Goal: Check status: Check status

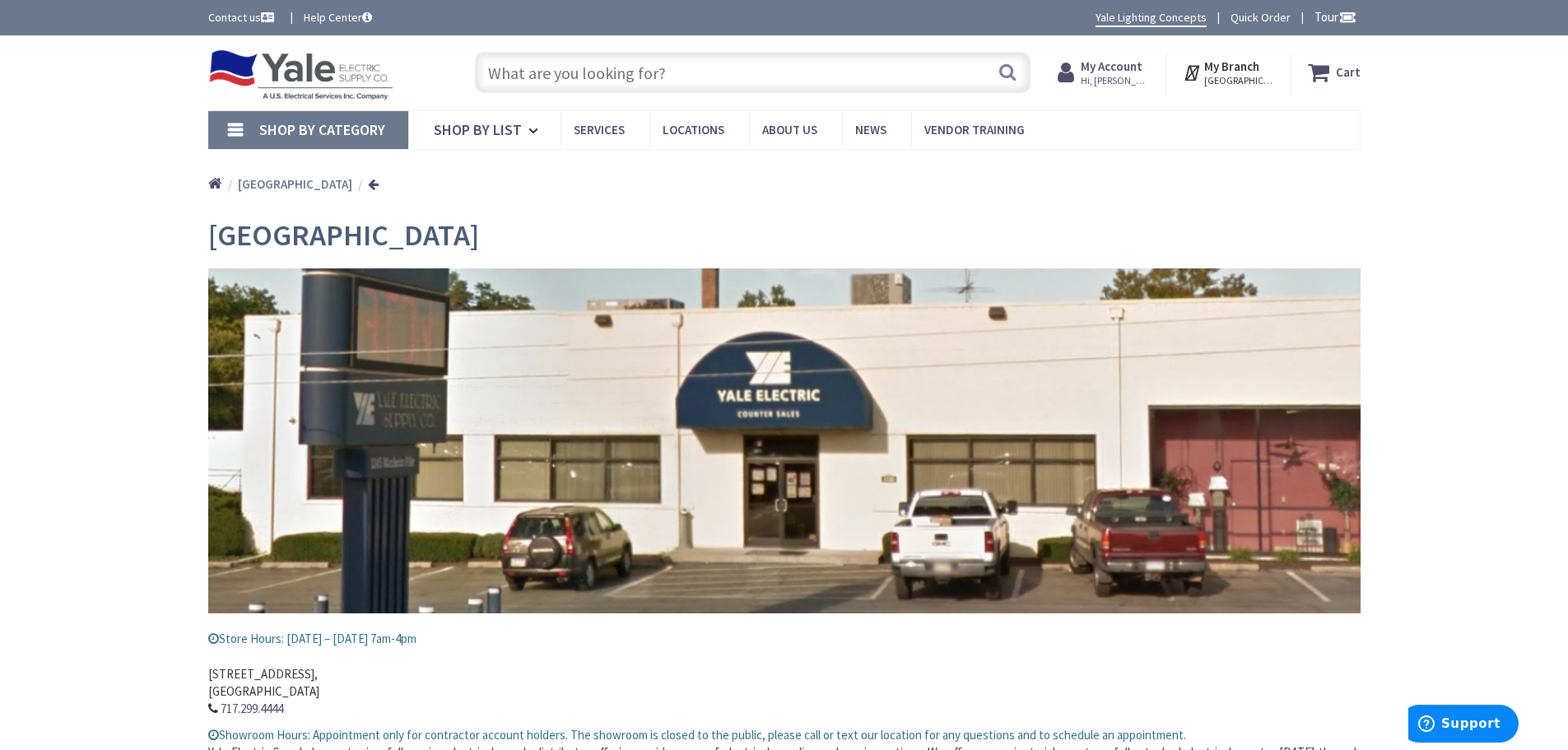
click at [1232, 71] on strong "My Branch" at bounding box center [1232, 66] width 55 height 16
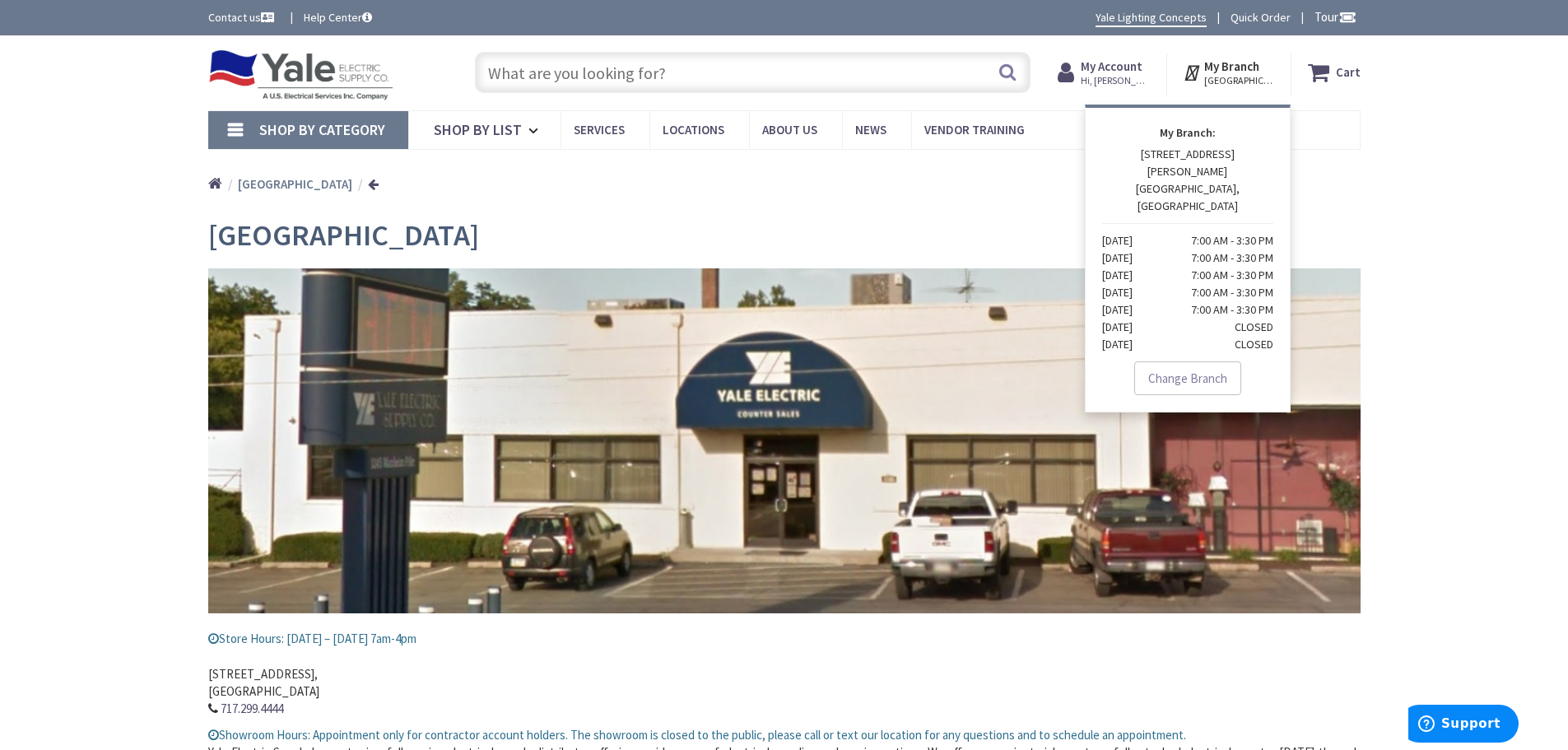
click at [1232, 71] on strong "My Branch" at bounding box center [1232, 66] width 55 height 16
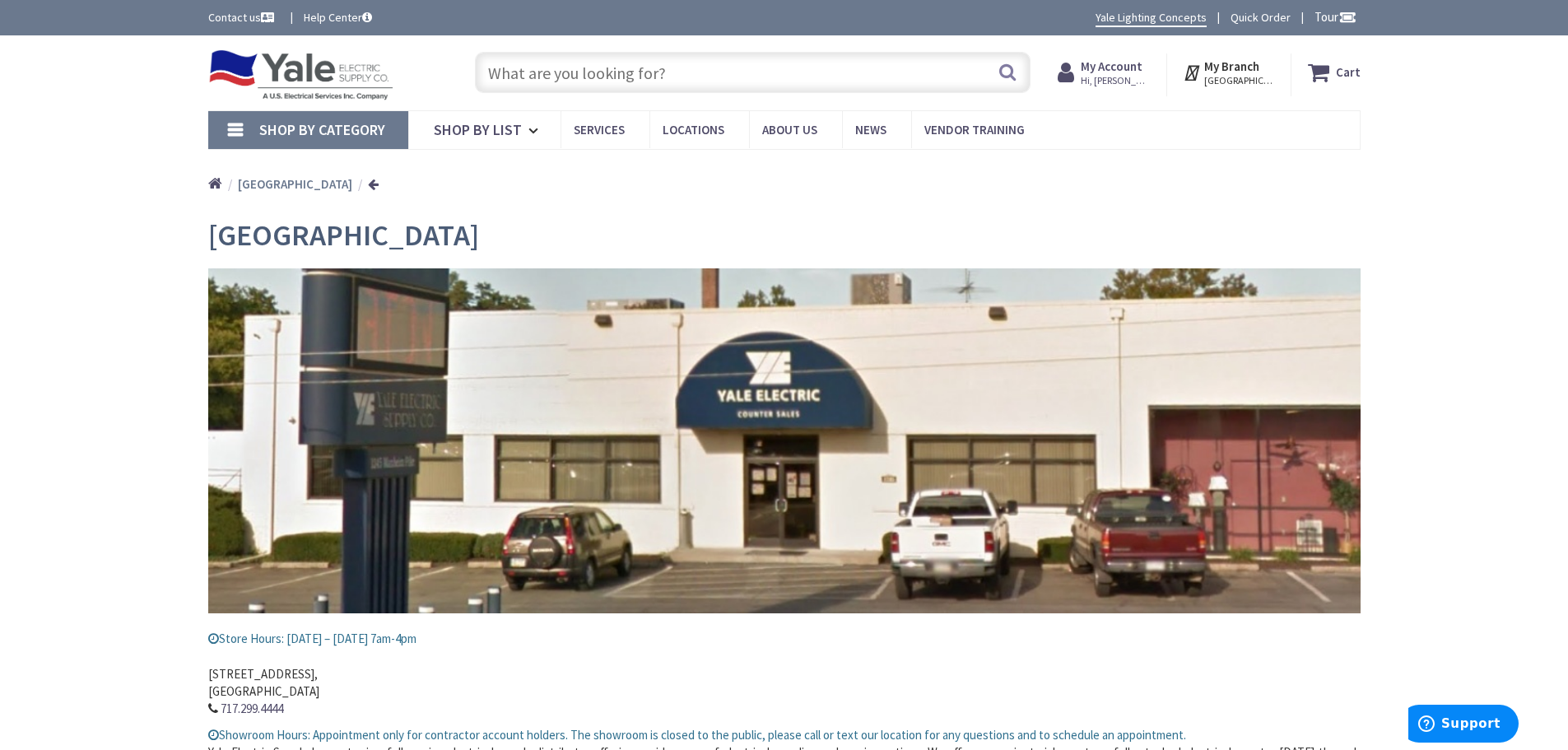
click at [1218, 80] on span "HARRISBURG, PA" at bounding box center [1239, 81] width 70 height 13
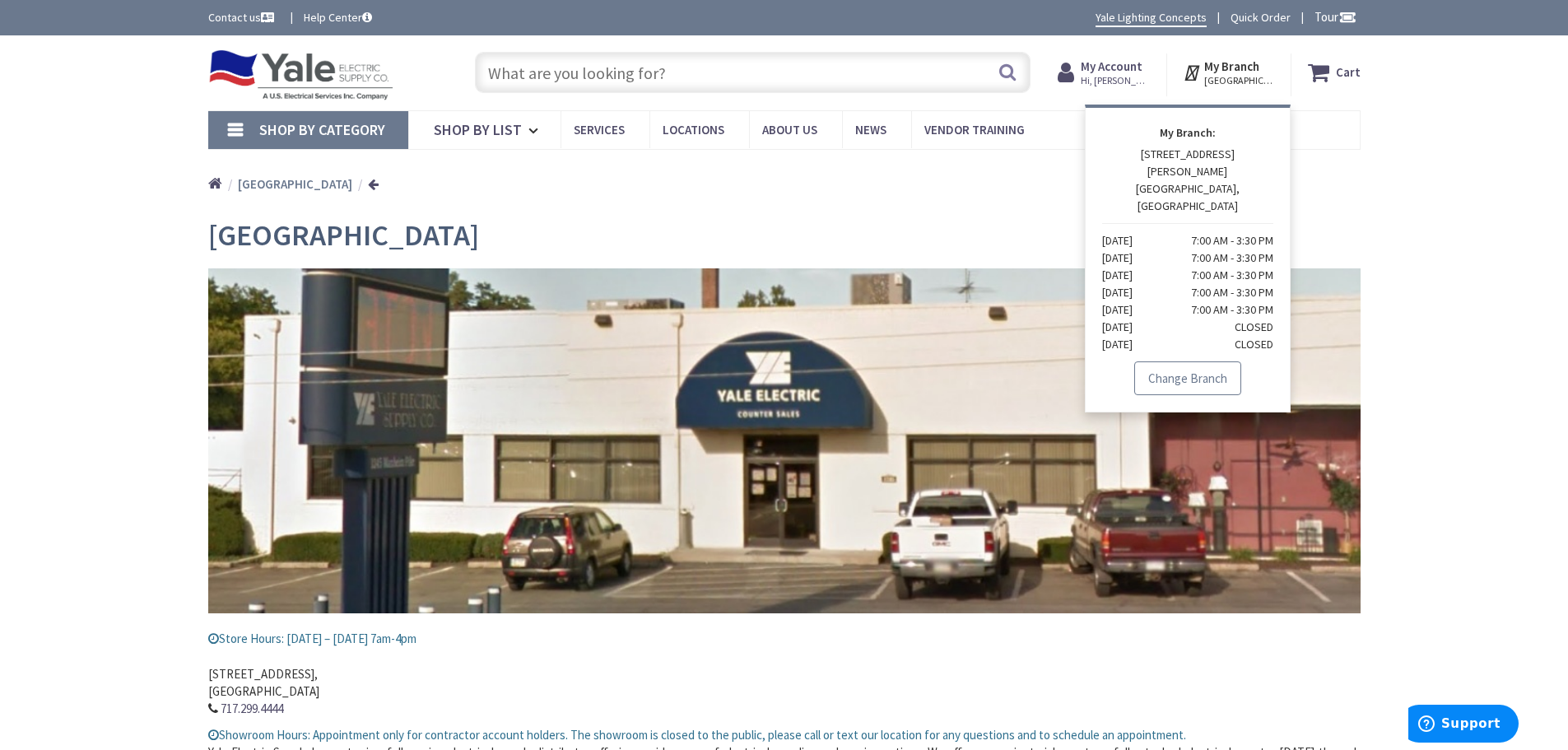
click at [1199, 361] on link "Change Branch" at bounding box center [1187, 379] width 107 height 35
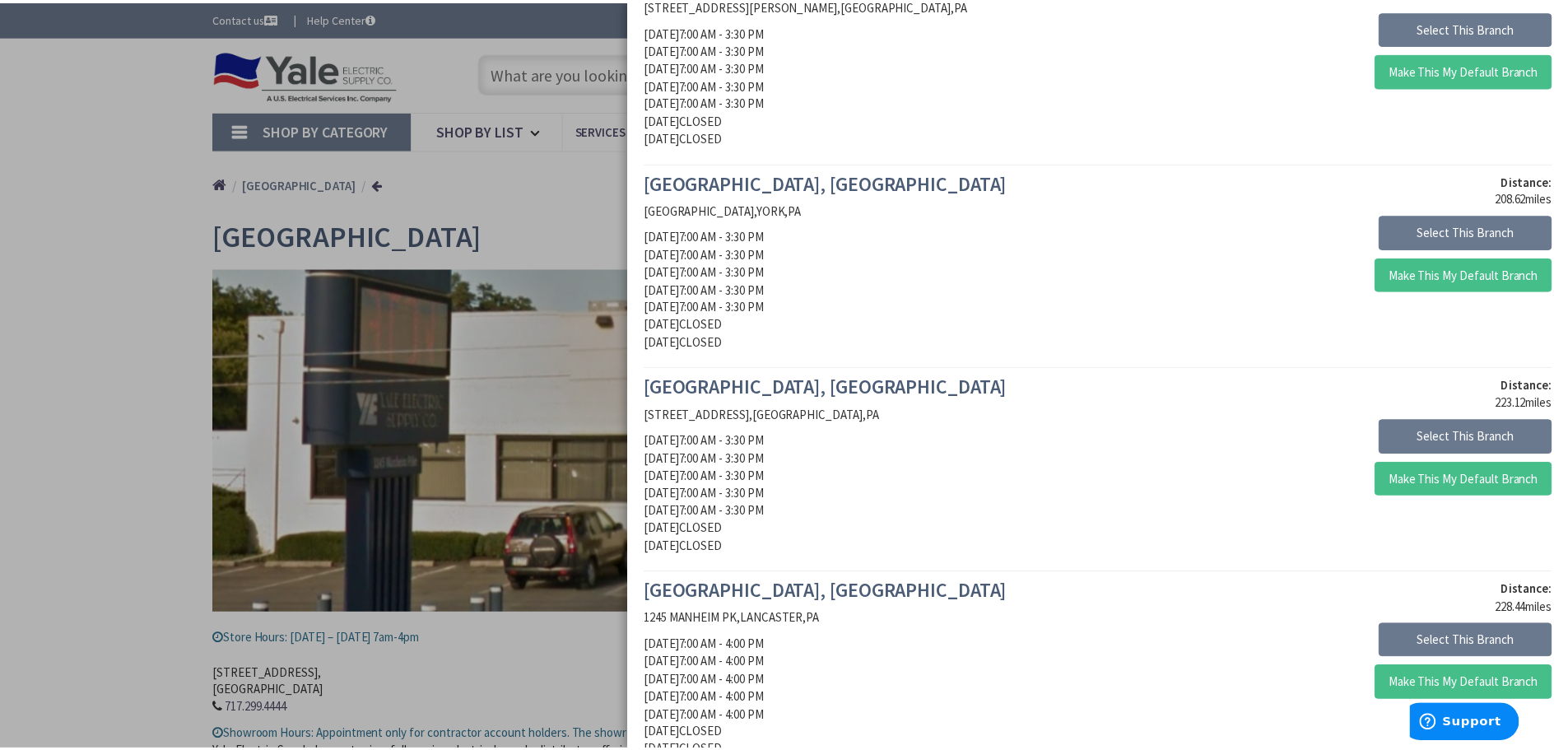
scroll to position [412, 0]
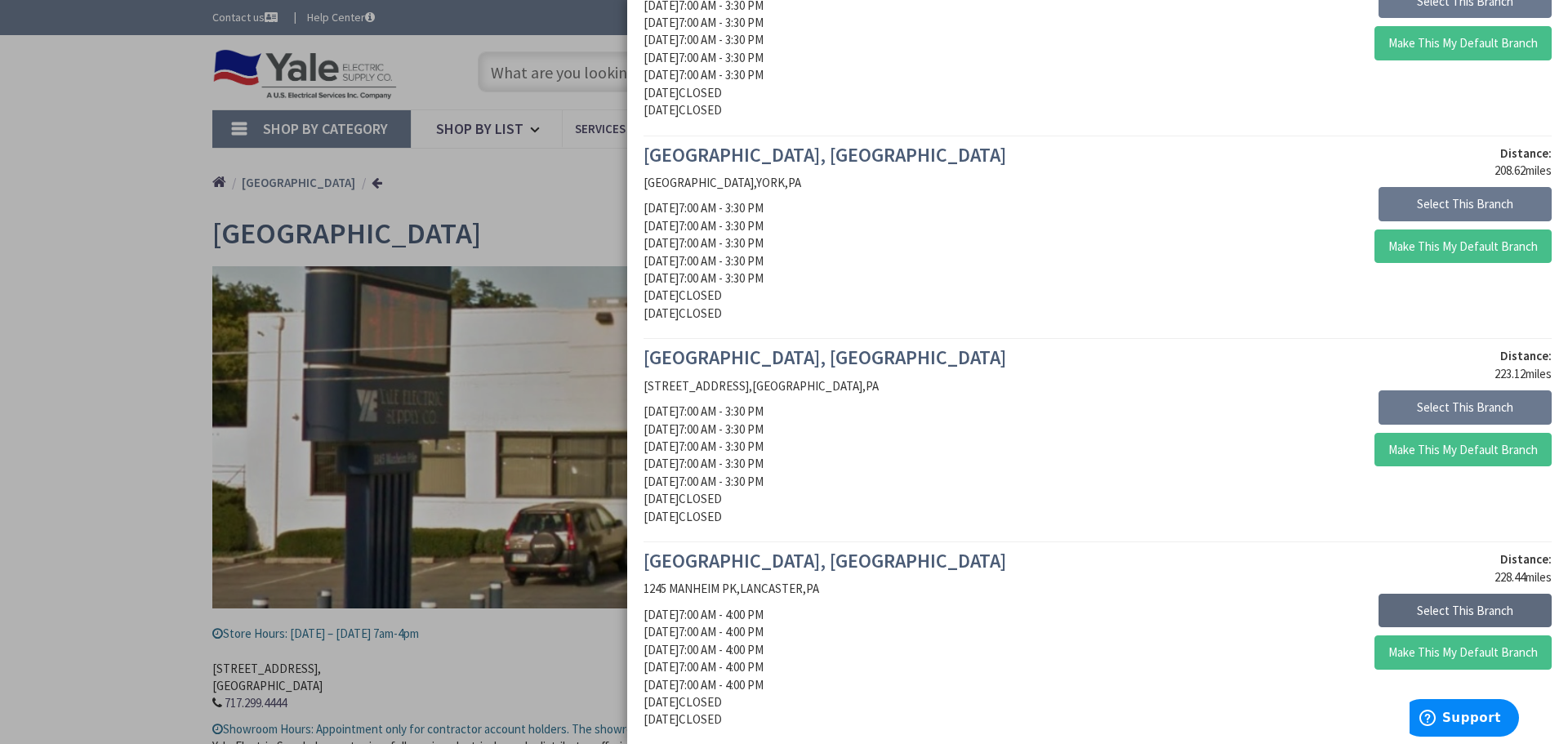
click at [1419, 604] on button "Select This Branch" at bounding box center [1465, 611] width 173 height 35
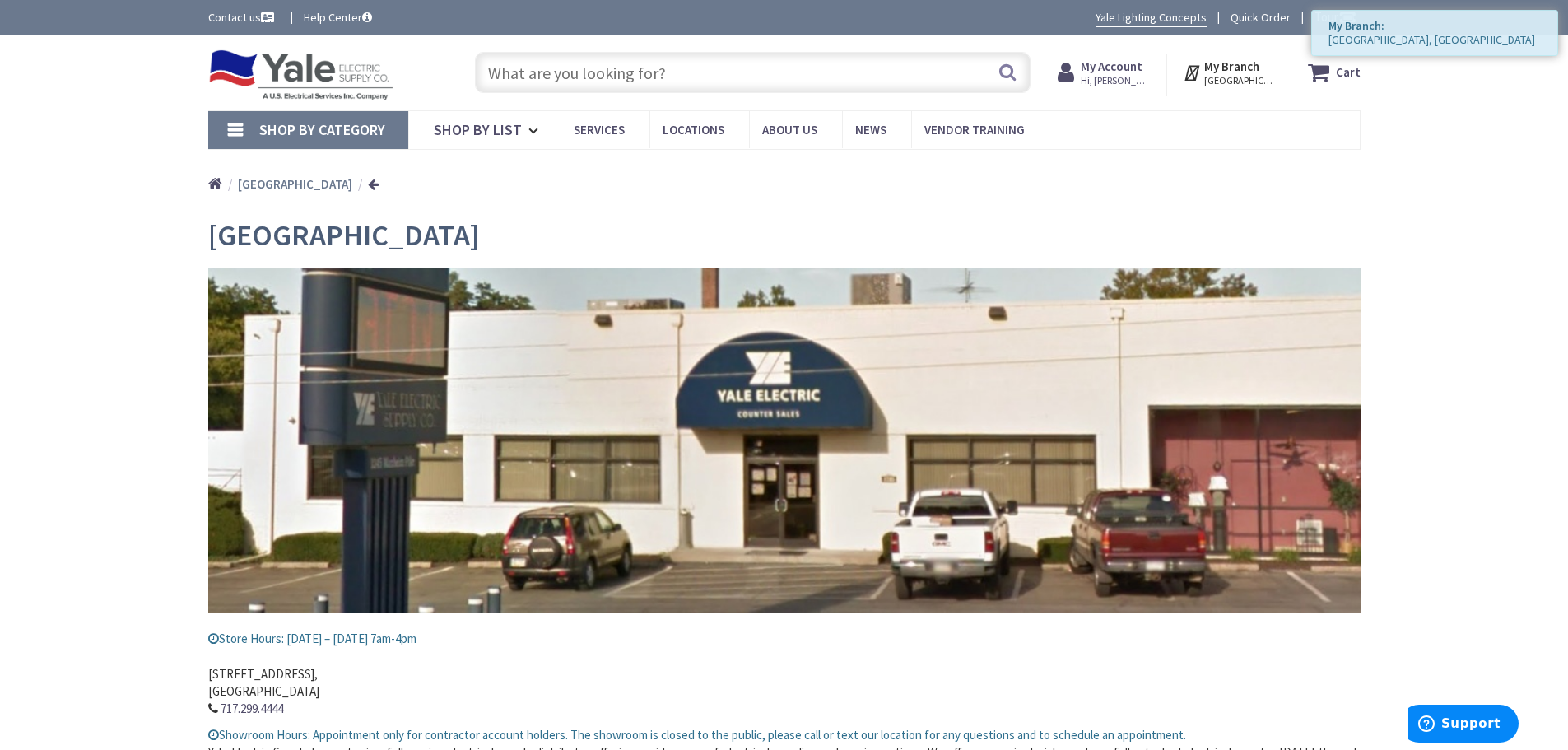
click at [1131, 67] on strong "My Account" at bounding box center [1111, 66] width 62 height 16
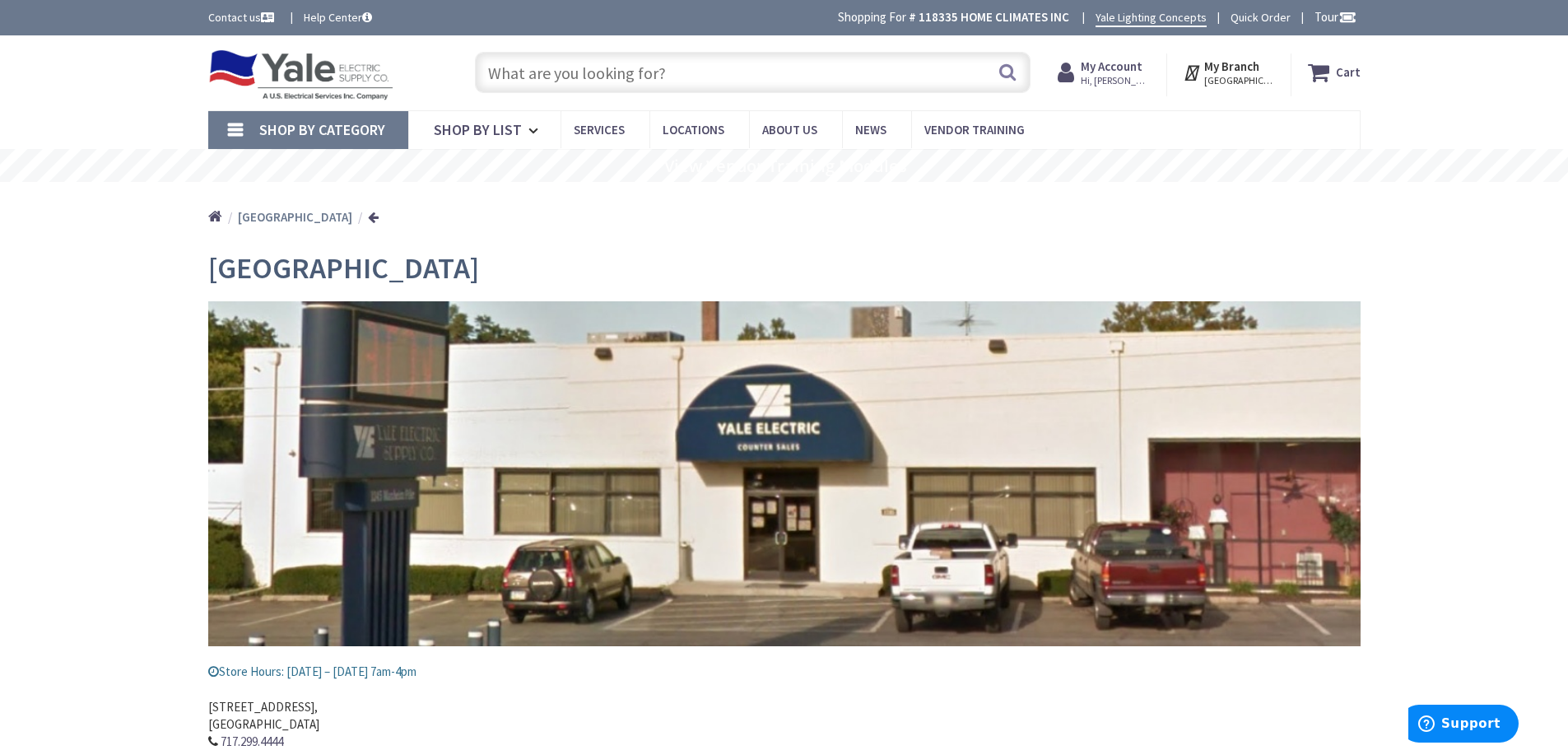
click at [1131, 67] on strong "My Account" at bounding box center [1111, 66] width 62 height 16
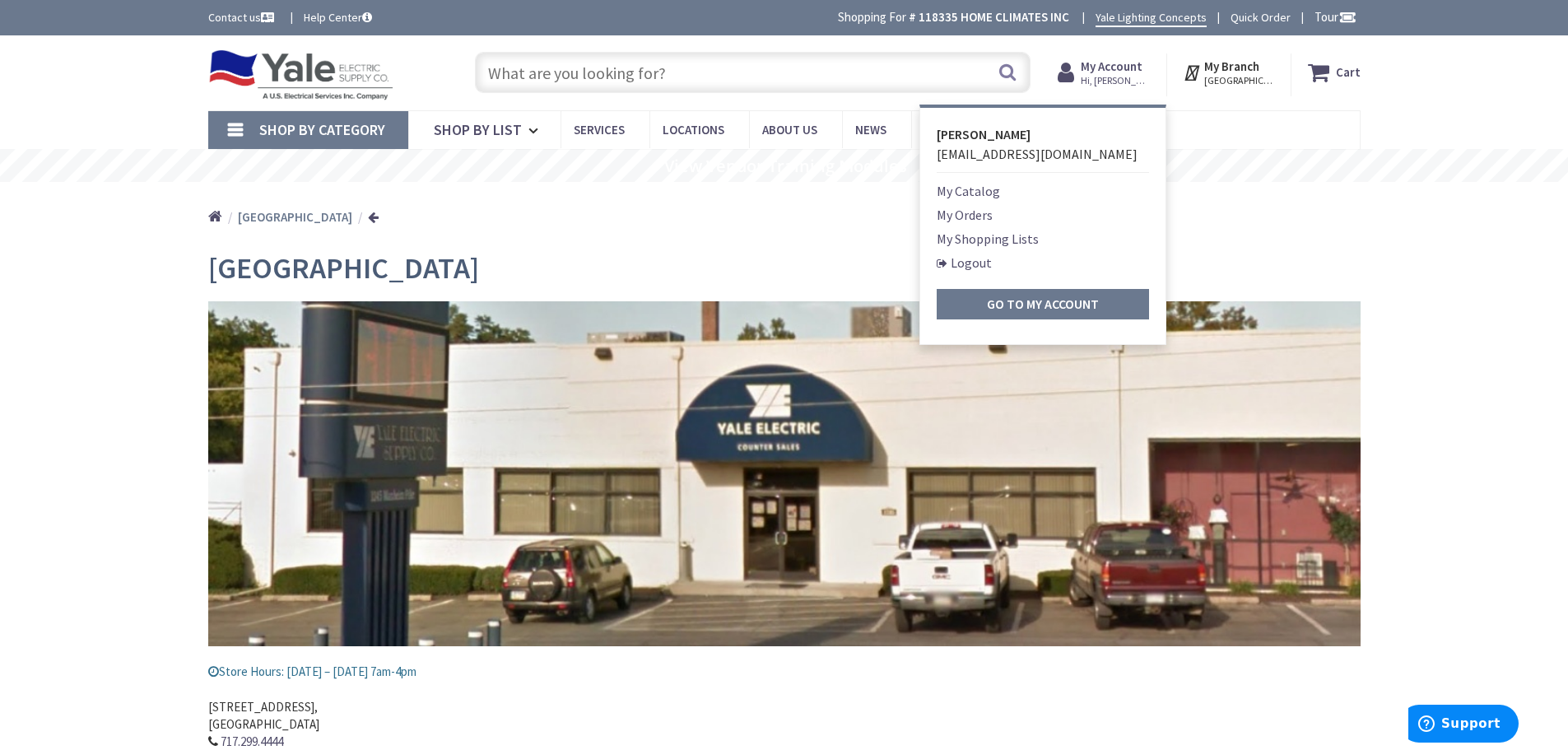
click at [962, 217] on link "My Orders" at bounding box center [964, 214] width 56 height 19
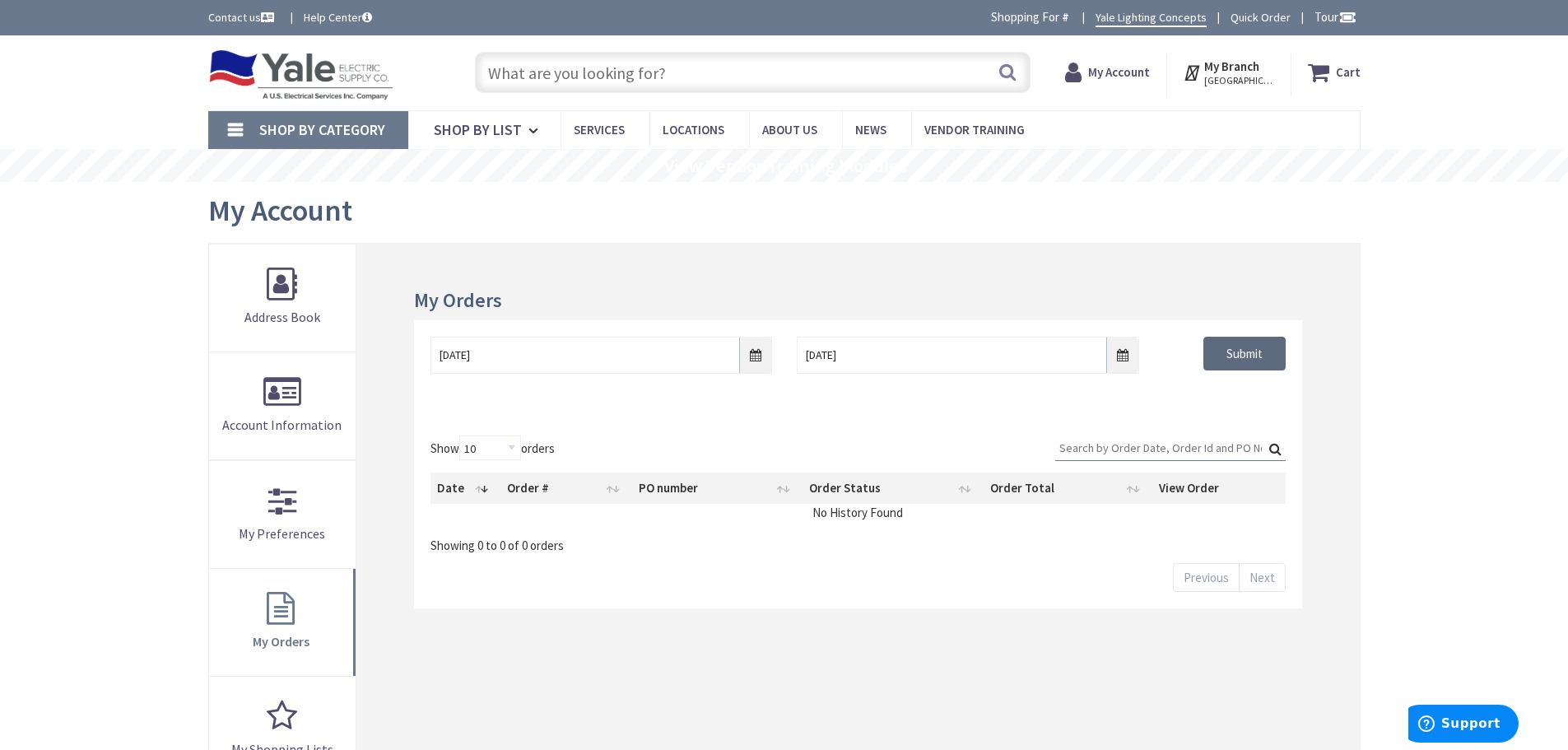
click at [1243, 354] on input "Submit" at bounding box center [1244, 354] width 83 height 35
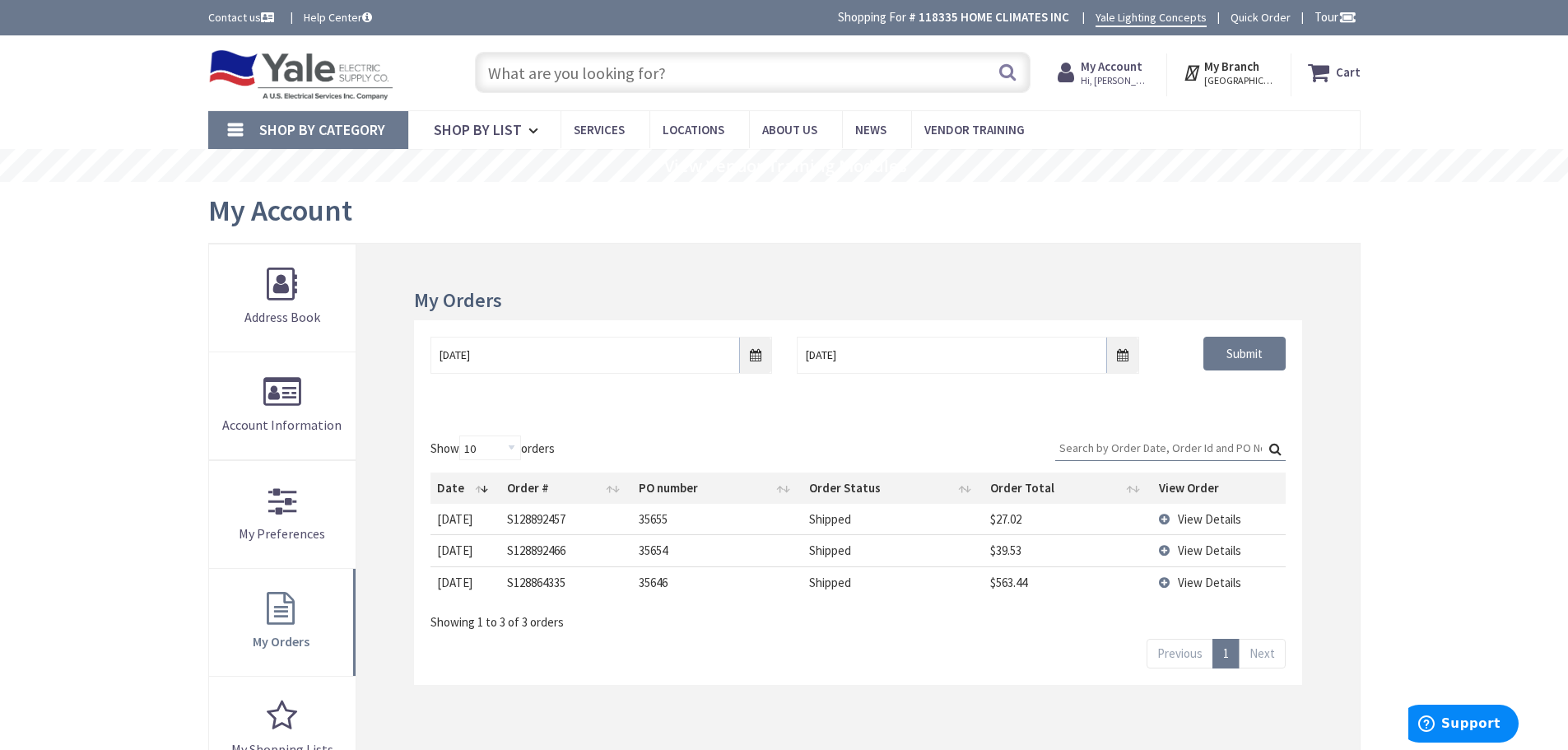
click at [1193, 517] on span "View Details" at bounding box center [1210, 518] width 63 height 16
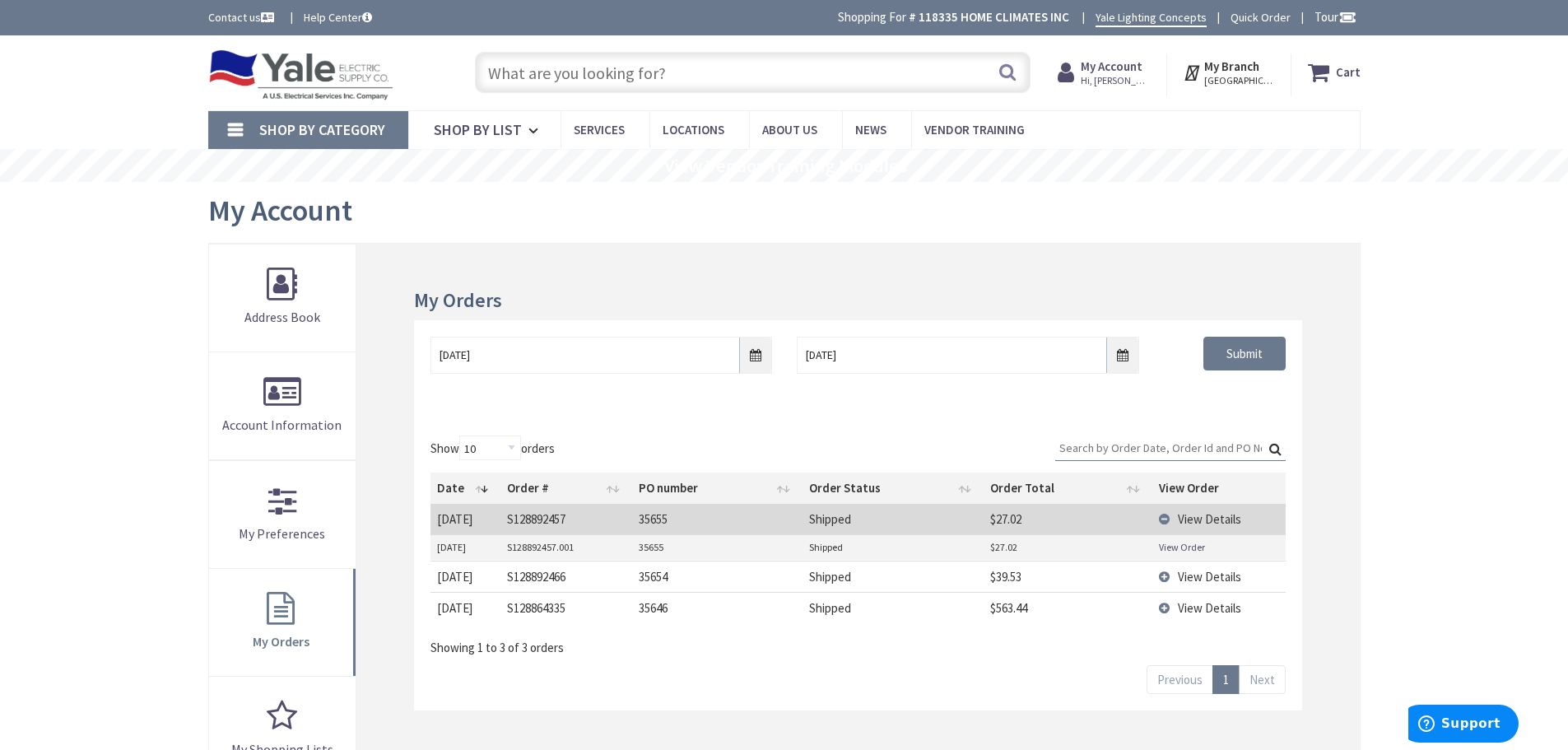
click at [1187, 547] on link "View Order" at bounding box center [1182, 546] width 46 height 14
click at [1196, 603] on span "View Details" at bounding box center [1210, 608] width 63 height 16
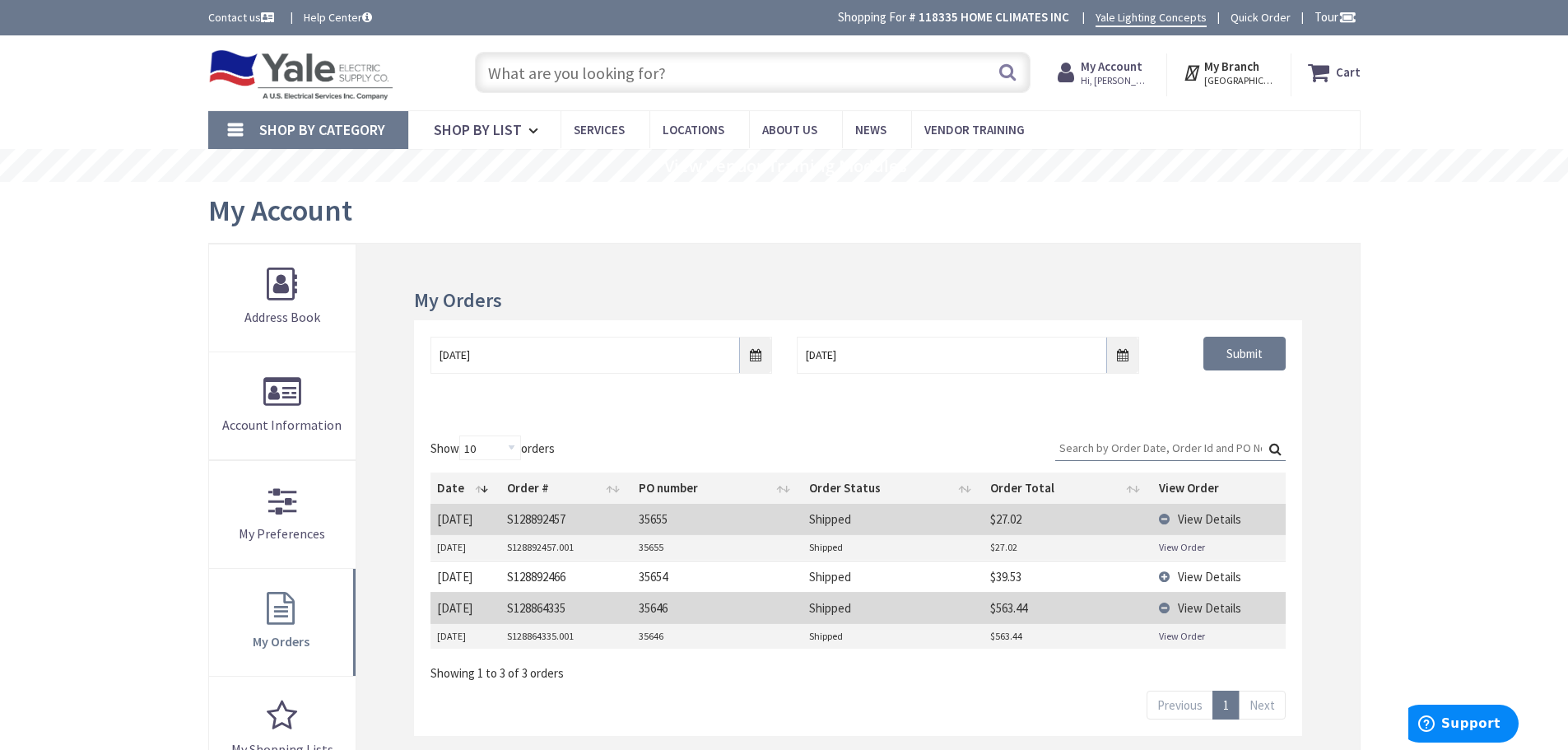
click at [1189, 633] on link "View Order" at bounding box center [1182, 635] width 46 height 14
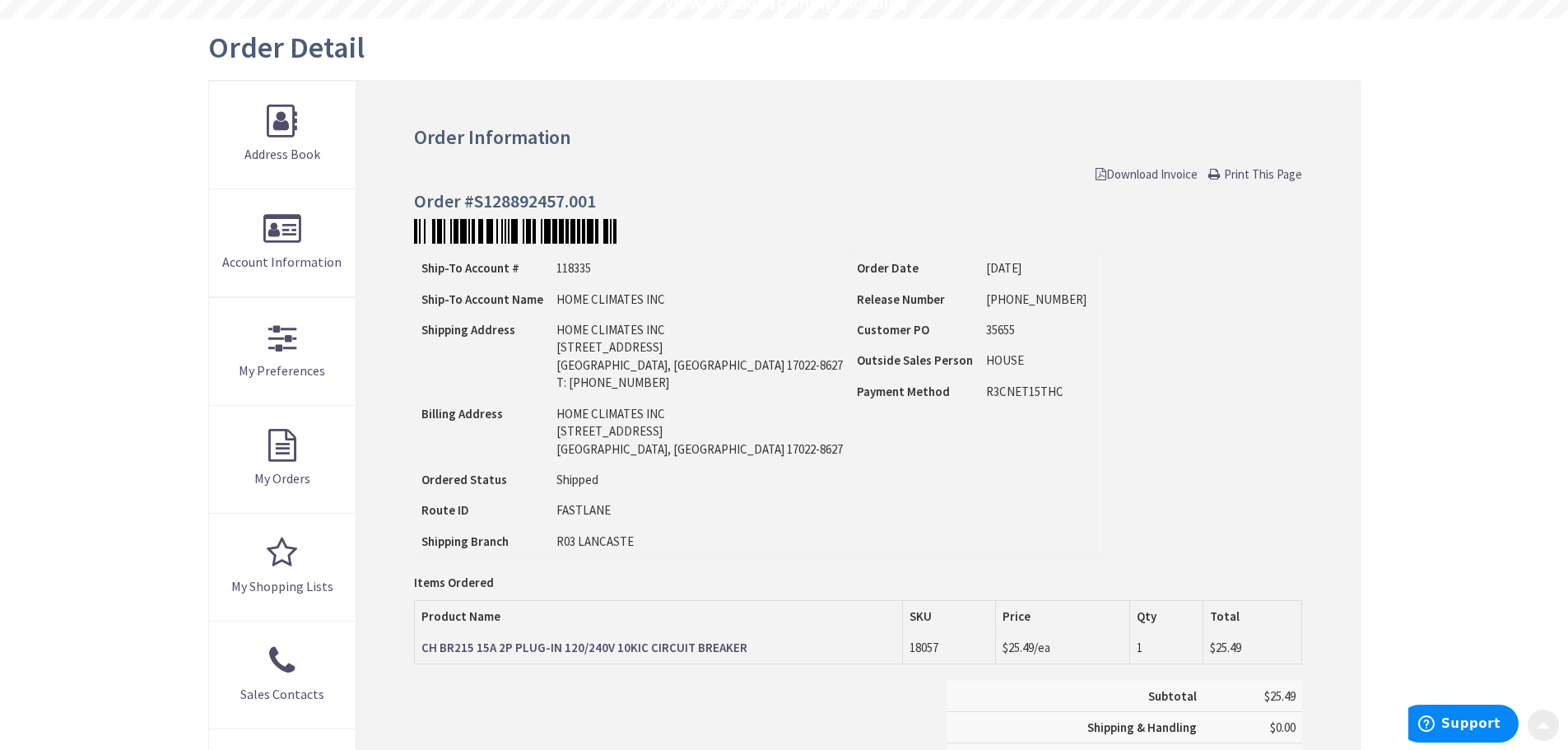
scroll to position [165, 0]
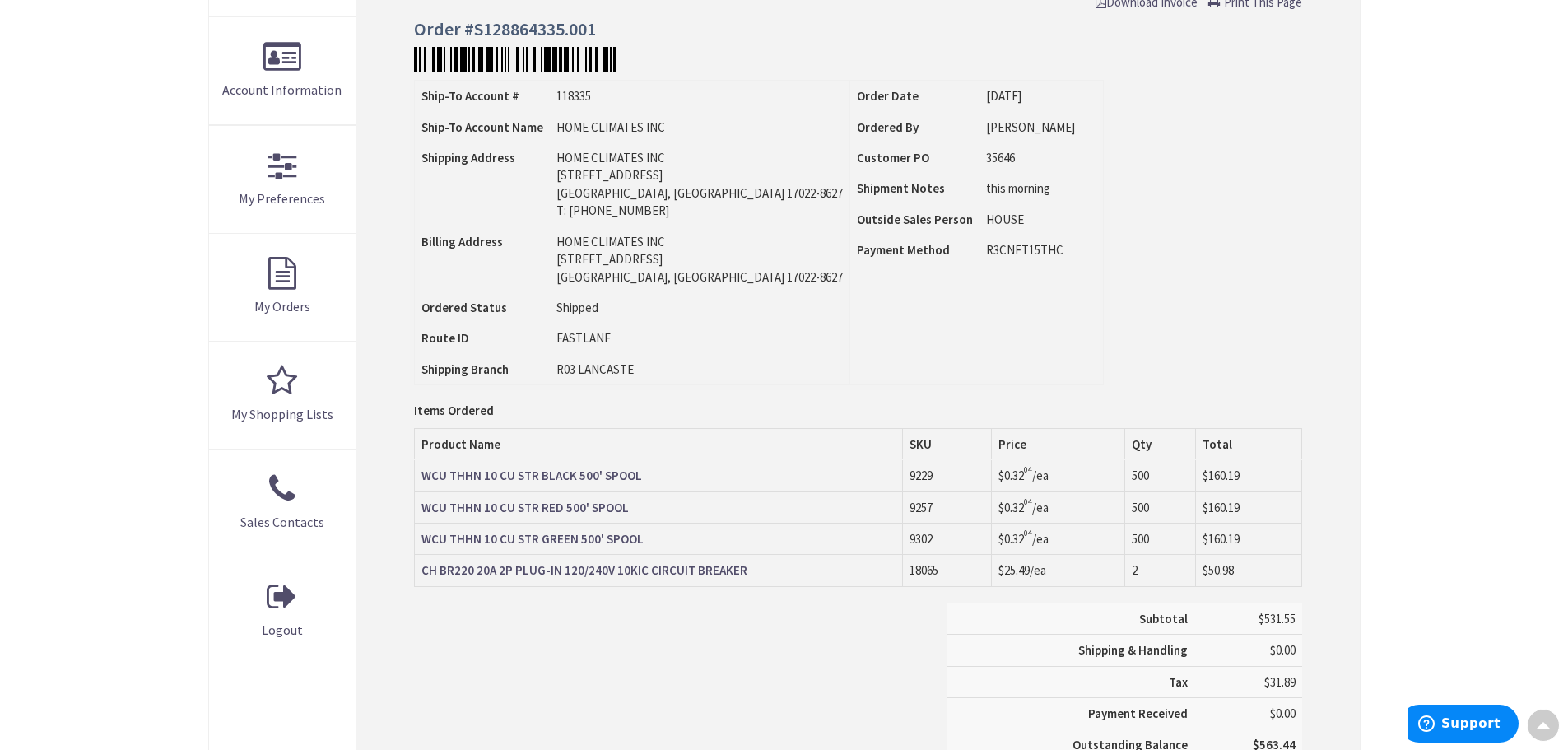
scroll to position [329, 0]
